Goal: Find contact information: Find contact information

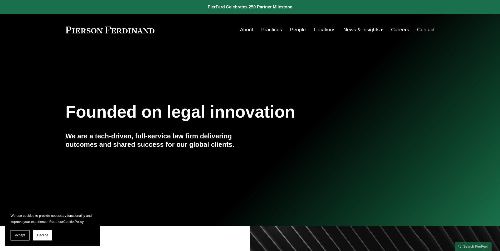
click at [317, 28] on link "Locations" at bounding box center [325, 30] width 22 height 10
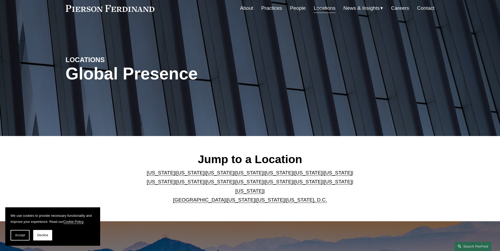
scroll to position [53, 0]
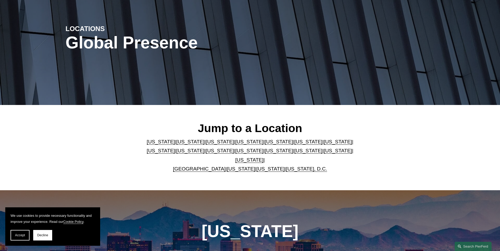
click at [235, 153] on link "[US_STATE]" at bounding box center [249, 151] width 28 height 6
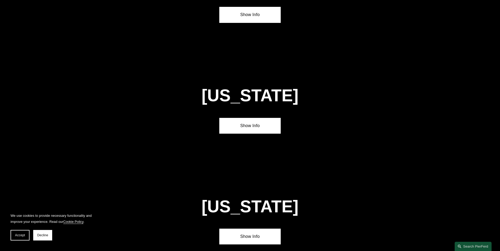
scroll to position [1352, 0]
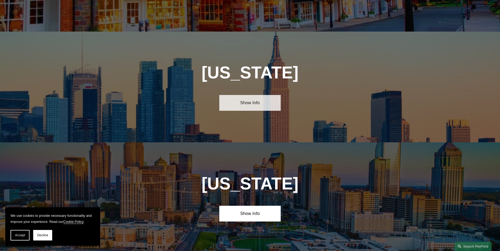
click at [255, 95] on link "Show Info" at bounding box center [249, 103] width 61 height 16
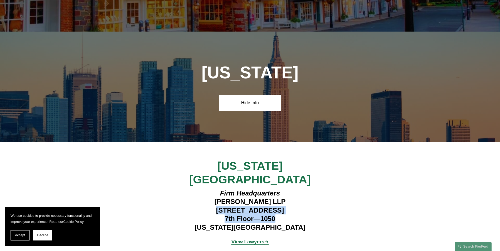
drag, startPoint x: 204, startPoint y: 167, endPoint x: 277, endPoint y: 176, distance: 74.4
click at [277, 189] on h4 "Firm Headquarters [PERSON_NAME] LLP [STREET_ADDRESS][US_STATE]" at bounding box center [250, 210] width 154 height 43
copy h4 "[STREET_ADDRESS] Floor—1050"
